Goal: Task Accomplishment & Management: Manage account settings

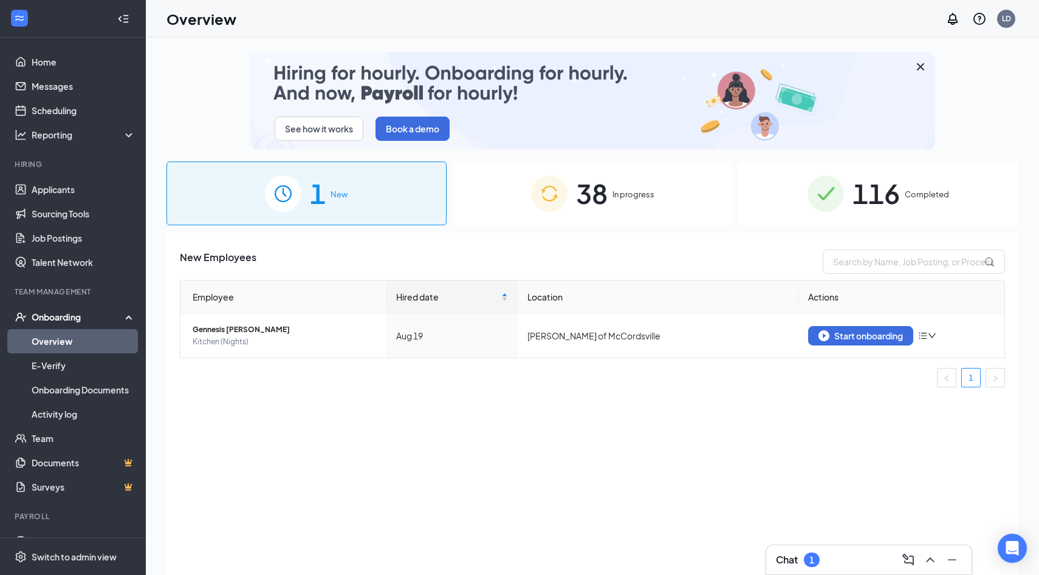
click at [790, 552] on div "Chat 1" at bounding box center [869, 559] width 186 height 19
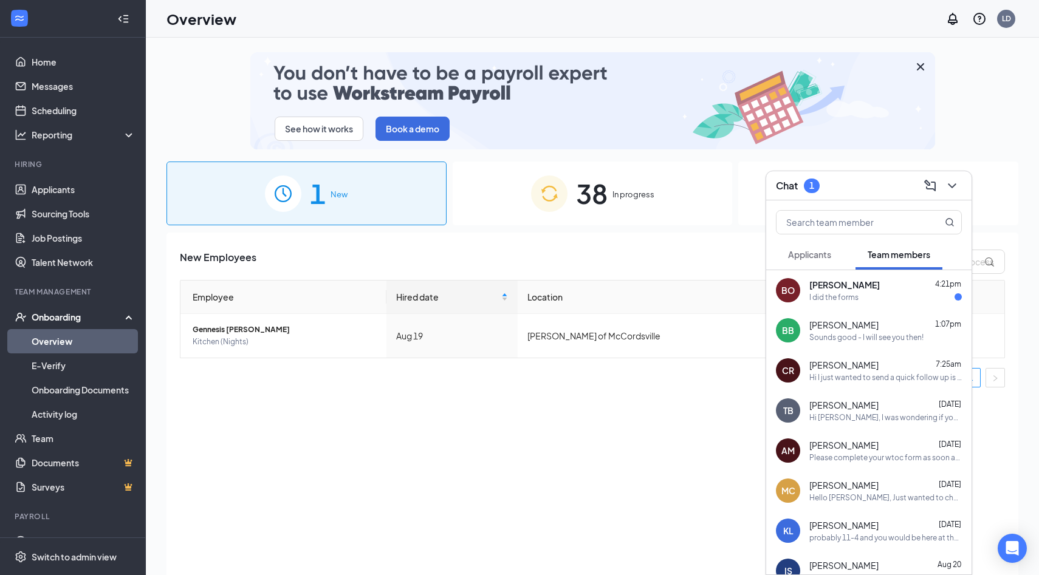
click at [862, 298] on div "I did the forms" at bounding box center [885, 297] width 152 height 10
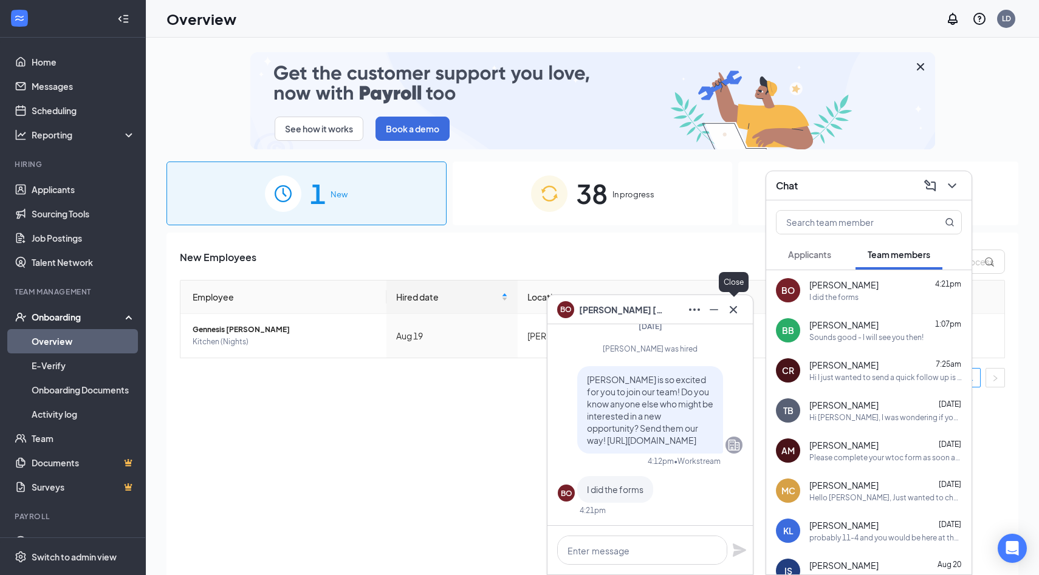
click at [731, 309] on icon "Cross" at bounding box center [733, 310] width 15 height 15
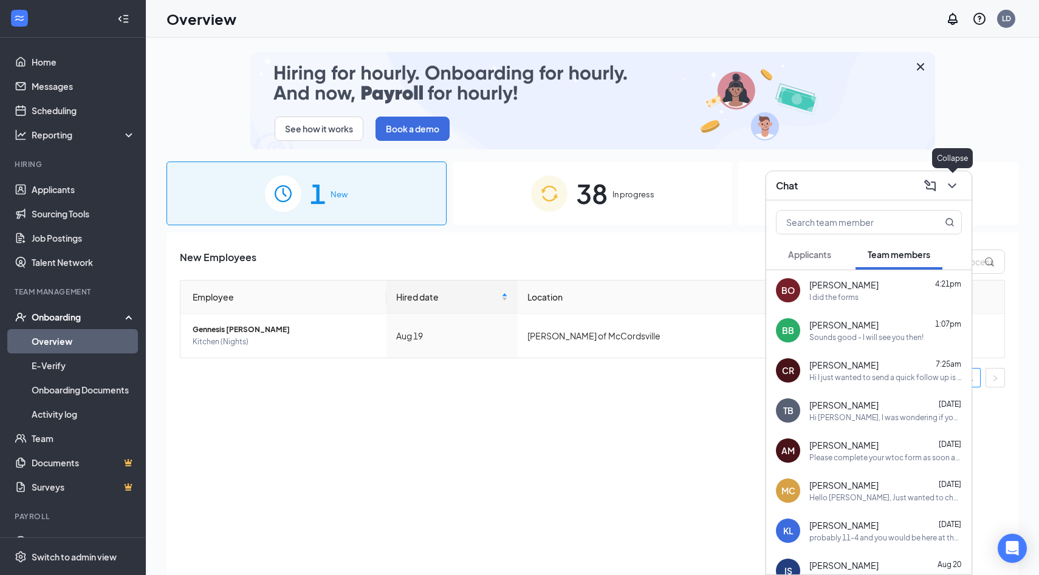
click at [951, 186] on icon "ChevronDown" at bounding box center [952, 185] width 8 height 5
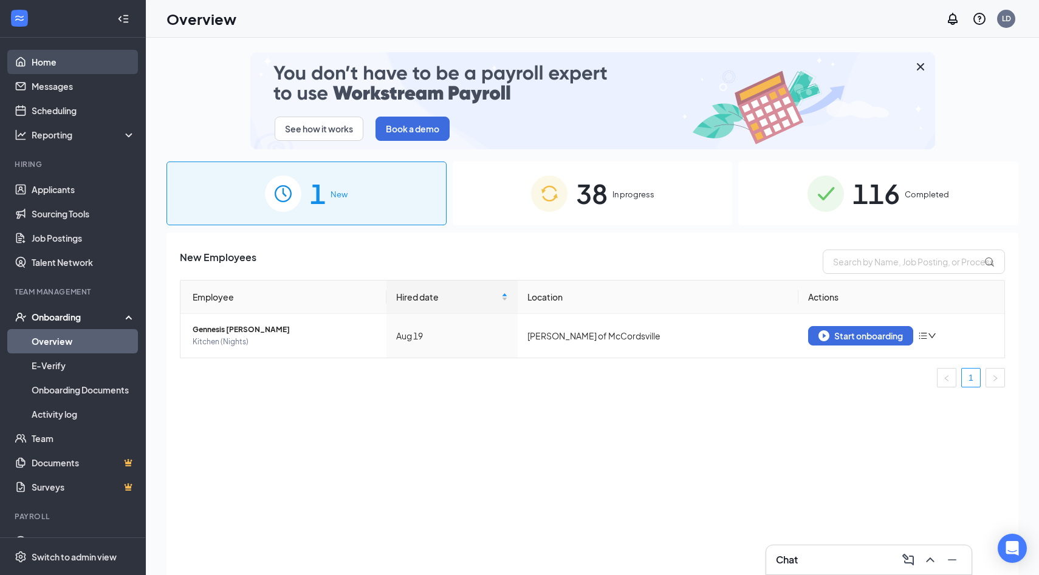
click at [60, 66] on link "Home" at bounding box center [84, 62] width 104 height 24
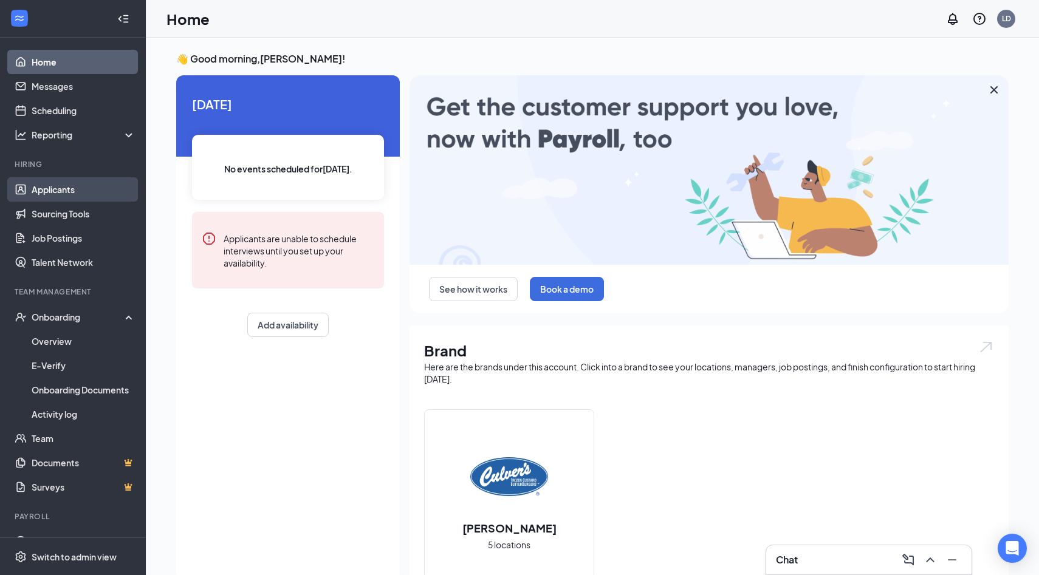
click at [60, 195] on link "Applicants" at bounding box center [84, 189] width 104 height 24
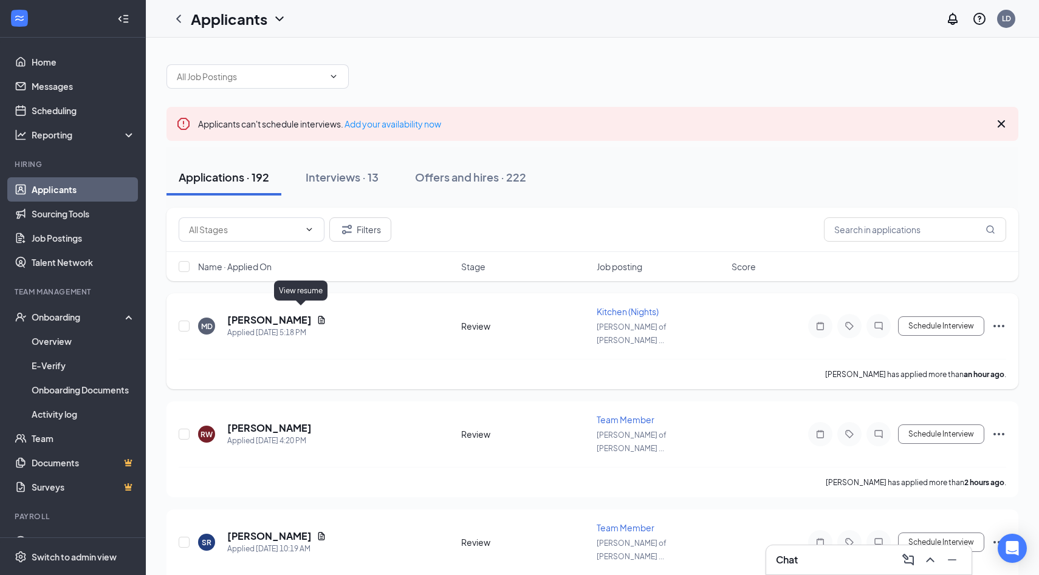
click at [316, 315] on icon "Document" at bounding box center [321, 320] width 10 height 10
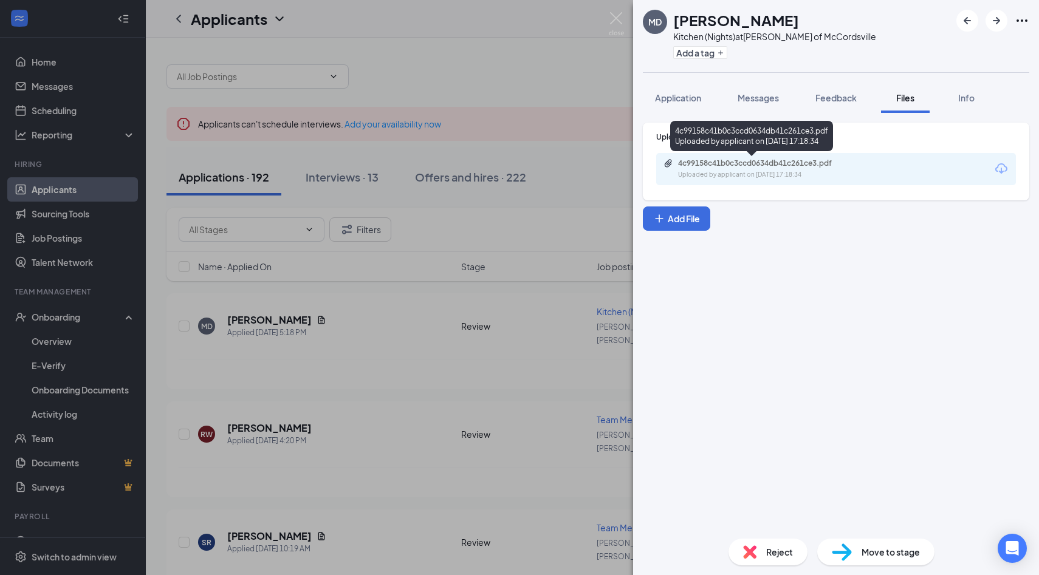
click at [780, 165] on div "4c99158c41b0c3ccd0634db41c261ce3.pdf" at bounding box center [763, 164] width 170 height 10
